Goal: Task Accomplishment & Management: Manage account settings

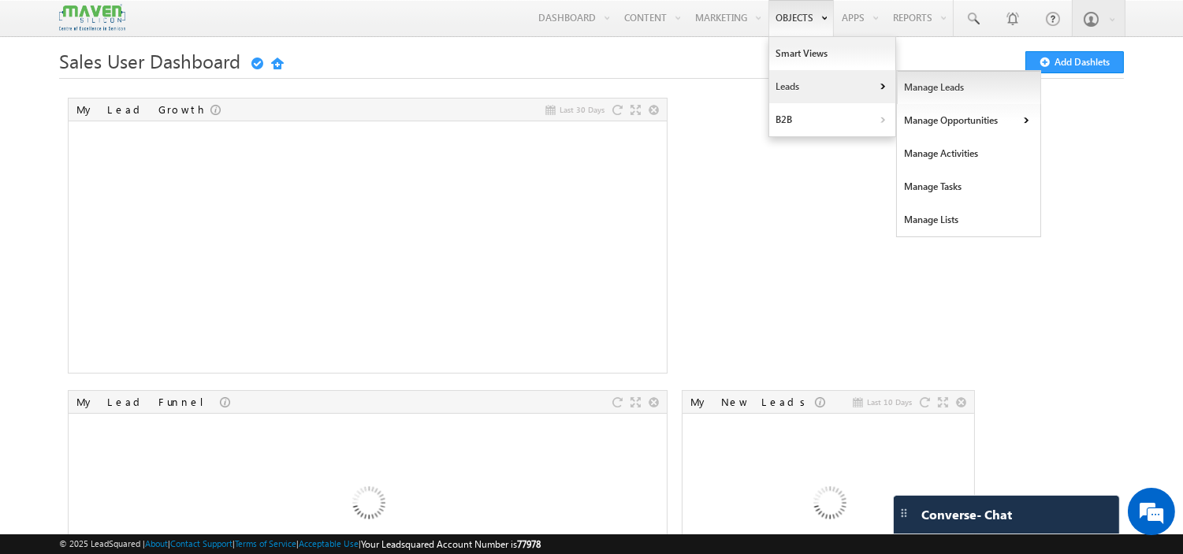
click at [925, 89] on link "Manage Leads" at bounding box center [969, 87] width 144 height 33
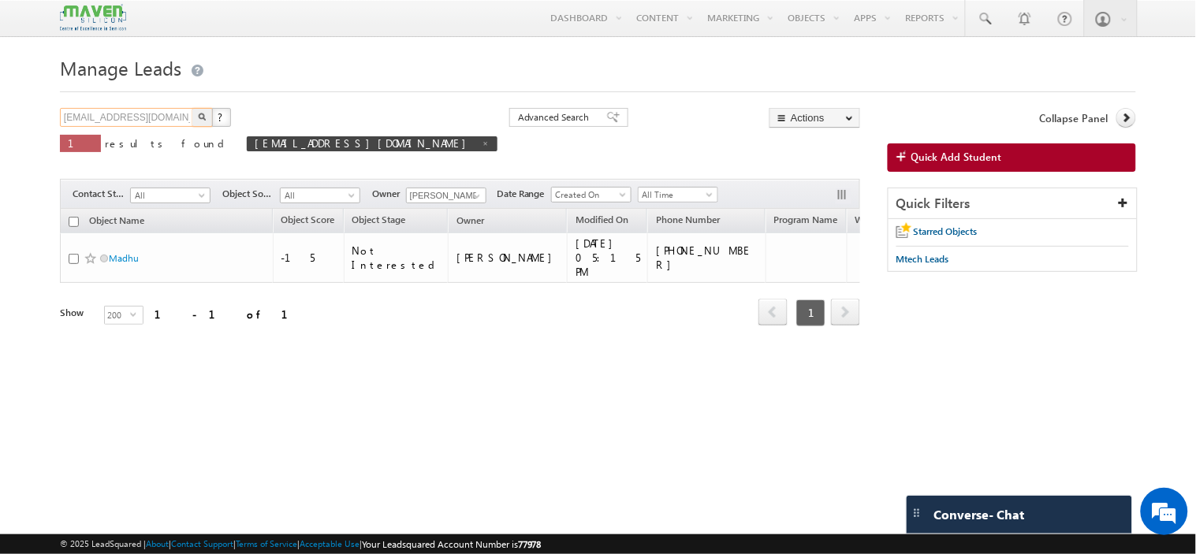
click at [155, 110] on input "[EMAIL_ADDRESS][DOMAIN_NAME]" at bounding box center [127, 117] width 135 height 19
type input "M"
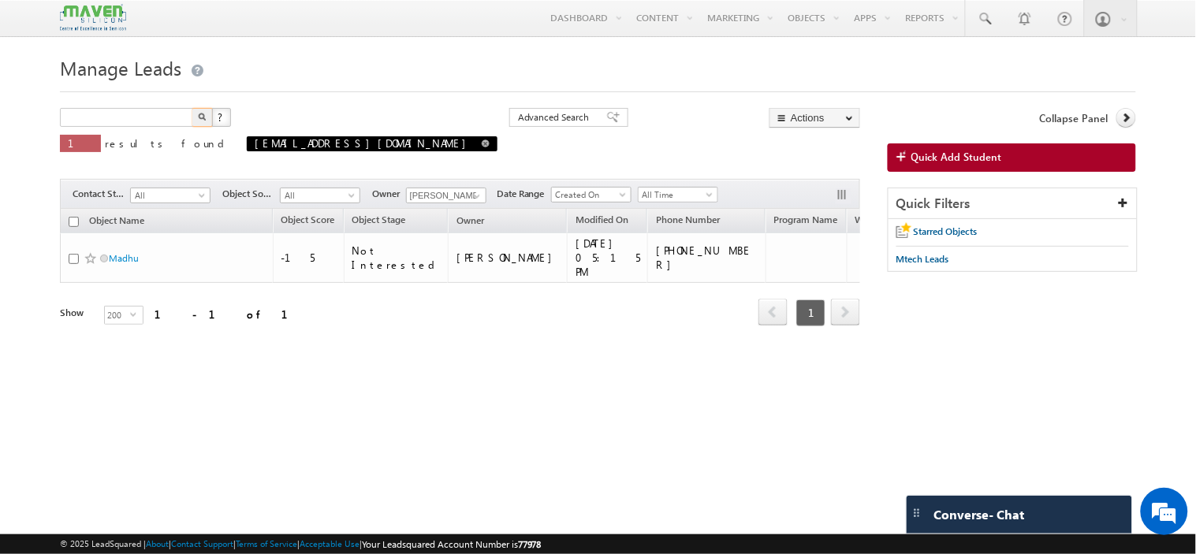
type input "Search Objects"
click at [482, 147] on span at bounding box center [486, 144] width 8 height 8
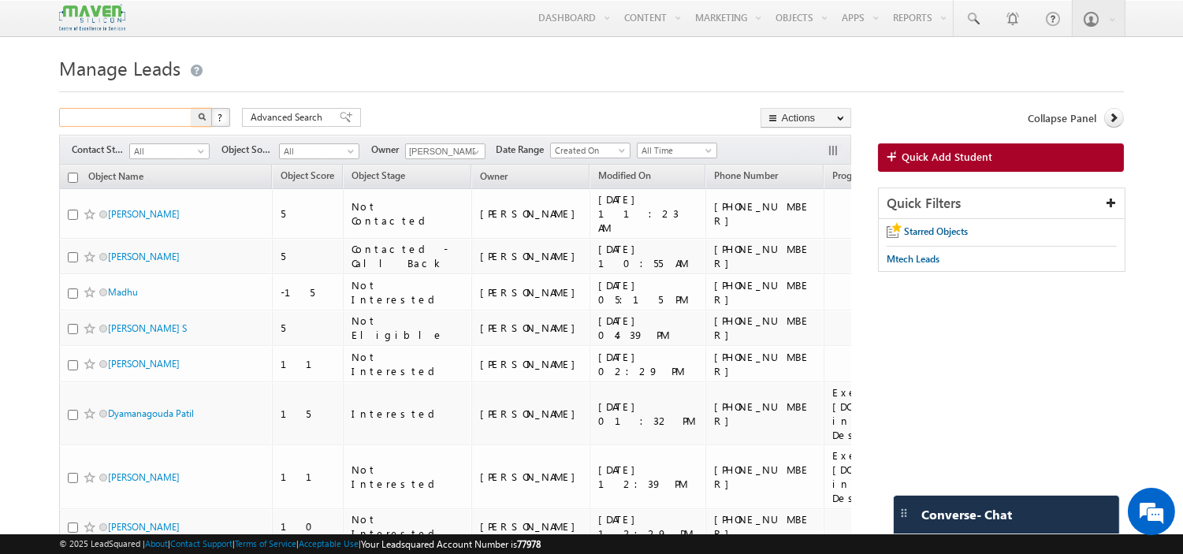
click at [185, 117] on input "text" at bounding box center [126, 117] width 135 height 19
type input "[PERSON_NAME]"
click at [192, 108] on button "button" at bounding box center [202, 117] width 20 height 19
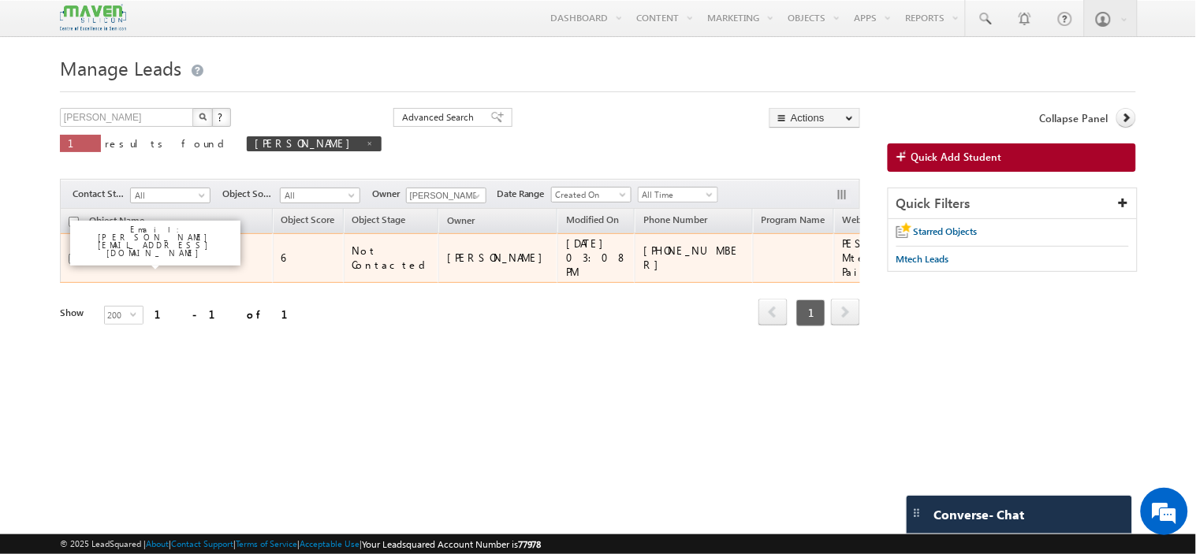
click at [140, 252] on link "[PERSON_NAME]" at bounding box center [145, 258] width 72 height 12
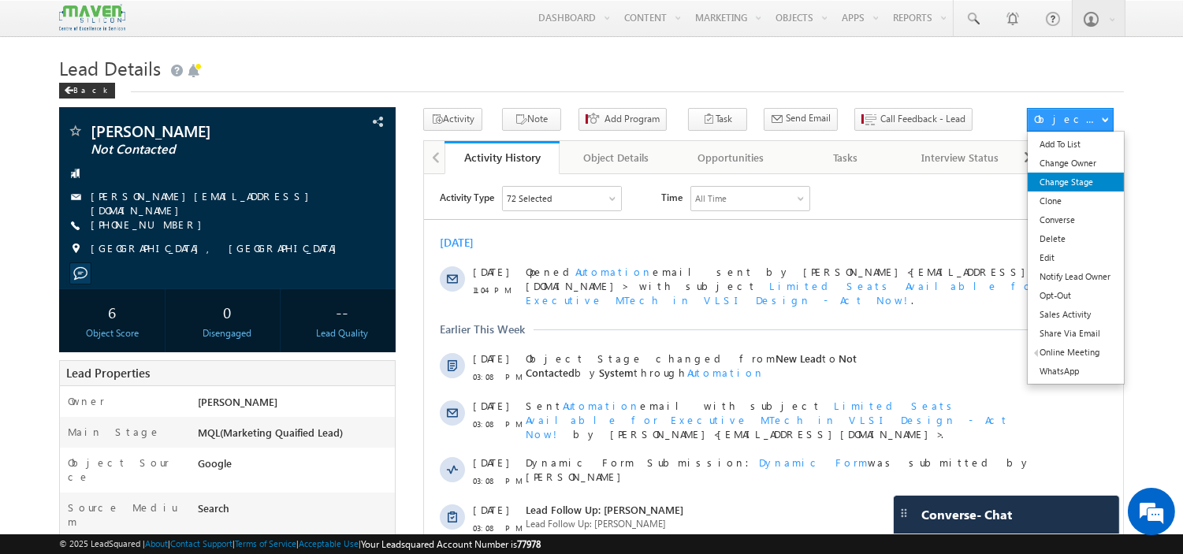
click at [1073, 187] on link "Change Stage" at bounding box center [1075, 182] width 95 height 19
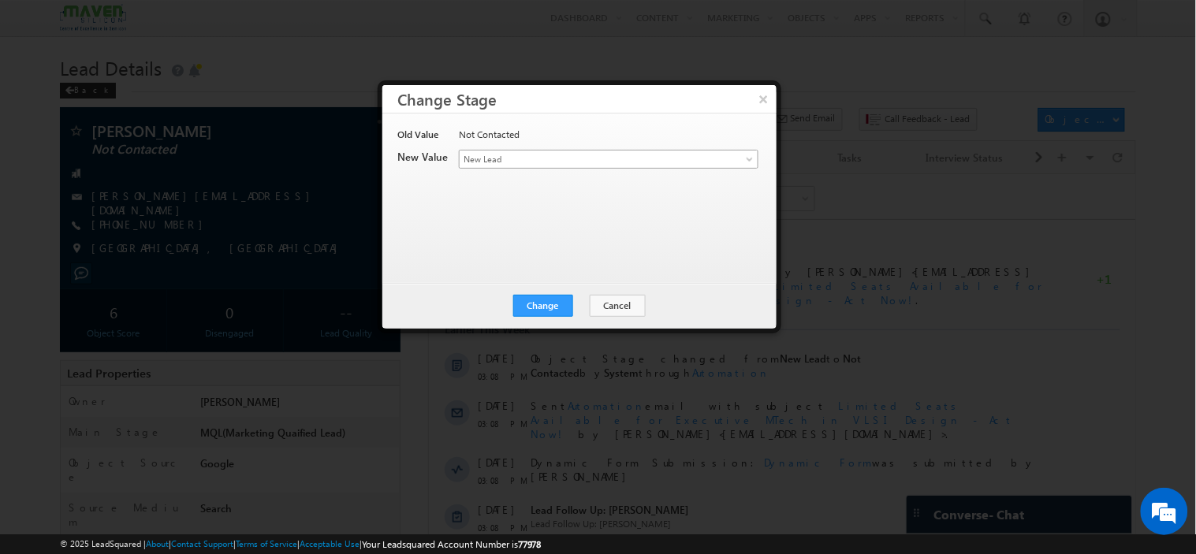
click at [524, 154] on span "New Lead" at bounding box center [583, 159] width 246 height 14
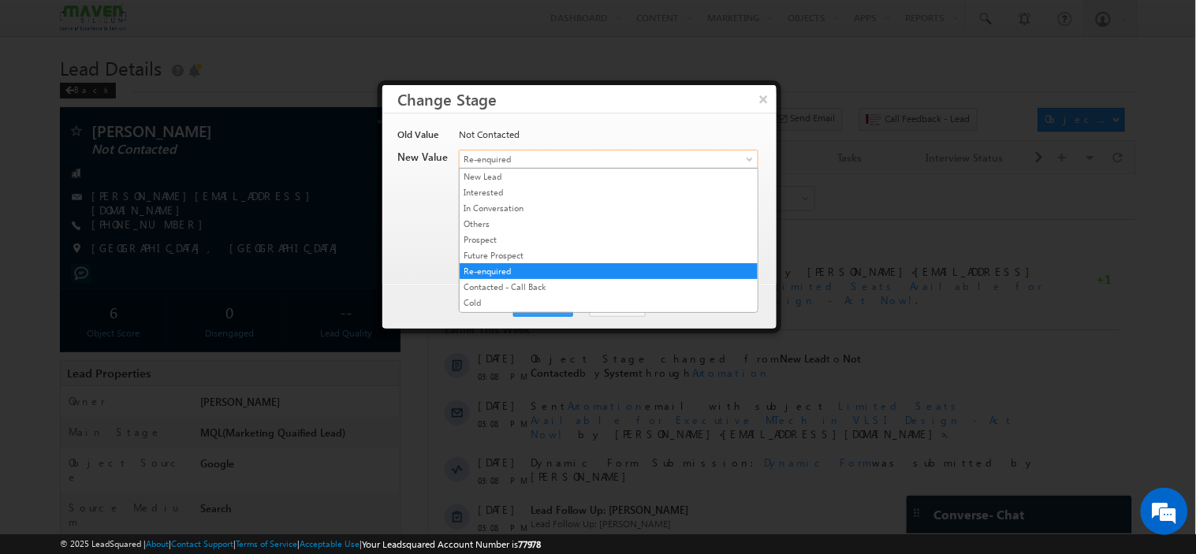
drag, startPoint x: 515, startPoint y: 268, endPoint x: 471, endPoint y: 154, distance: 122.5
click at [471, 154] on span "Re-enquired" at bounding box center [583, 159] width 246 height 14
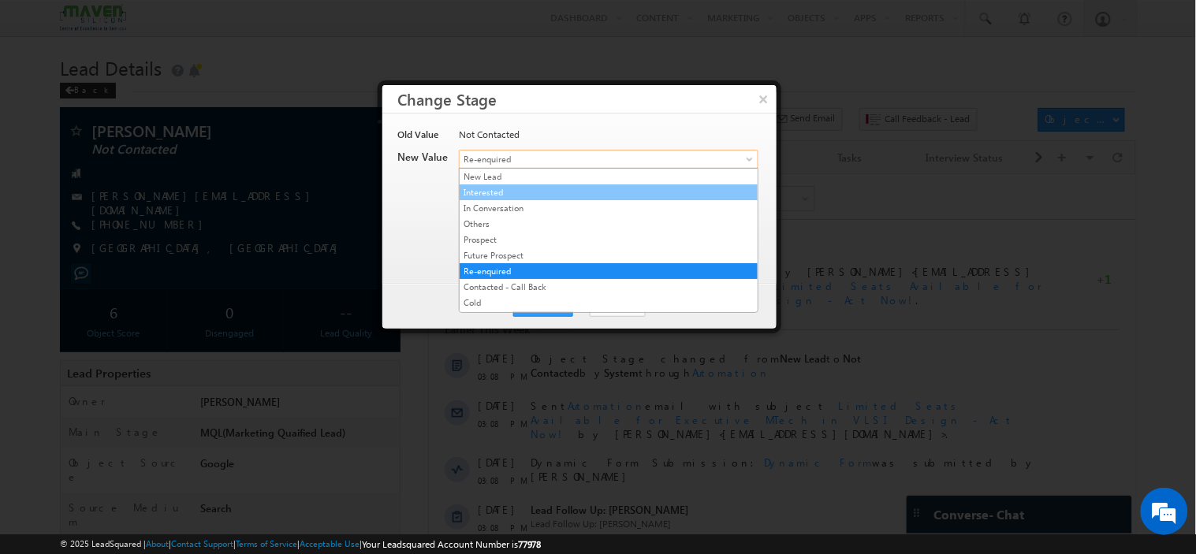
click at [477, 190] on link "Interested" at bounding box center [609, 192] width 298 height 14
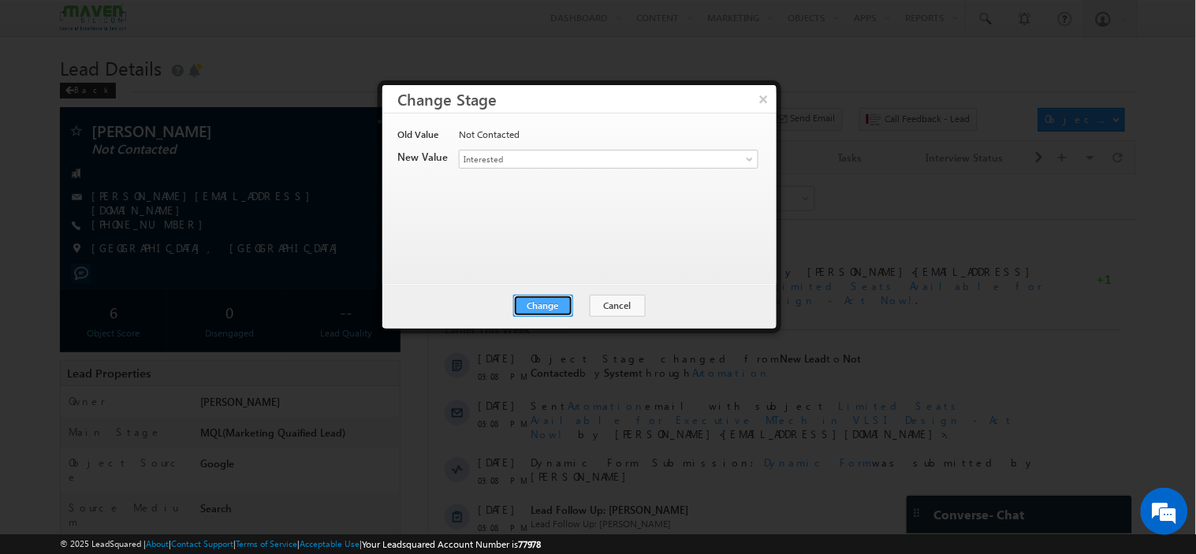
click at [549, 303] on button "Change" at bounding box center [543, 306] width 60 height 22
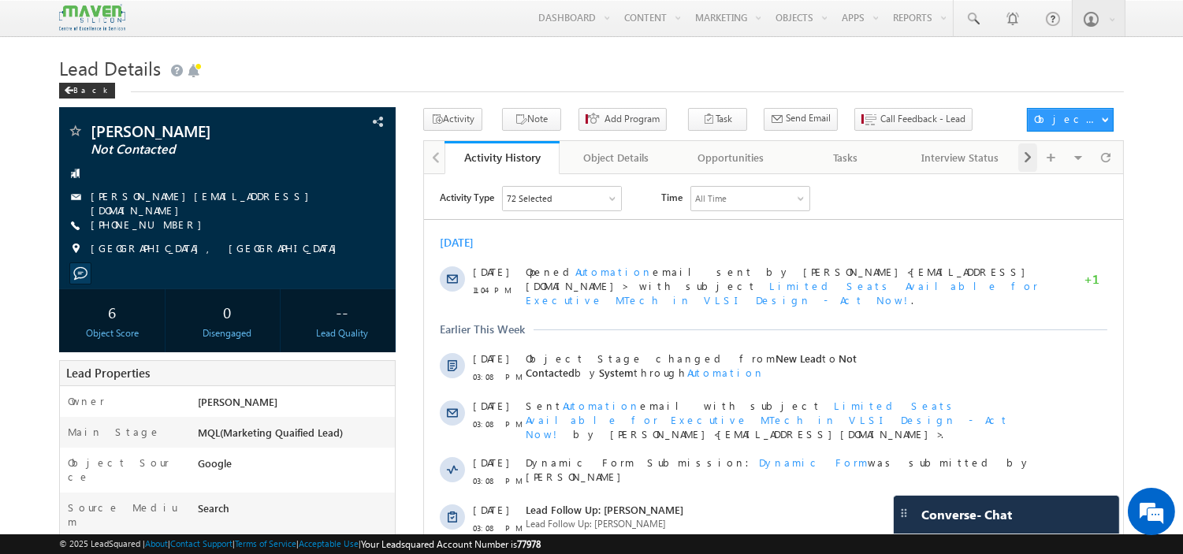
click at [1027, 171] on span at bounding box center [1027, 157] width 9 height 28
click at [527, 119] on button "Note" at bounding box center [531, 119] width 59 height 23
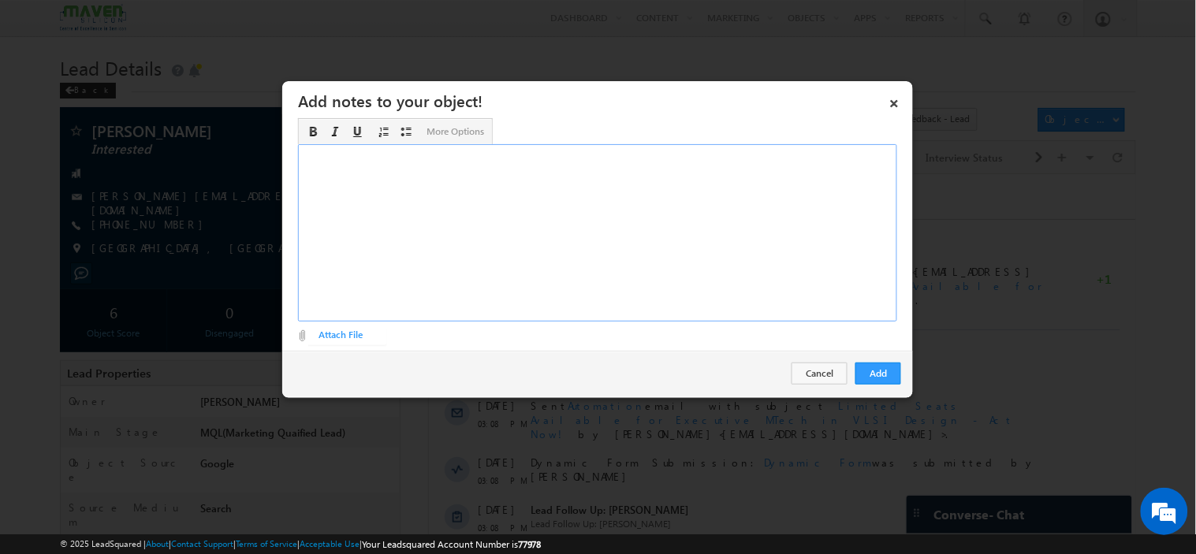
click at [541, 214] on div "Rich Text Editor, Description-inline-editor-div" at bounding box center [597, 232] width 599 height 177
paste div "Rich Text Editor, Description-inline-editor-div"
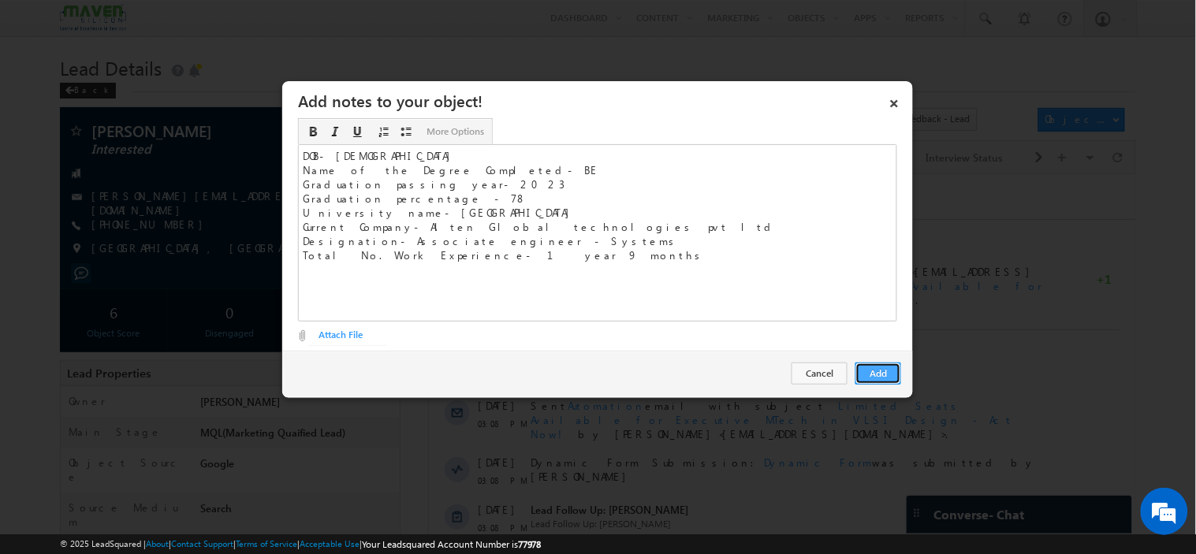
click at [894, 380] on button "Add" at bounding box center [878, 374] width 46 height 22
